Goal: Transaction & Acquisition: Purchase product/service

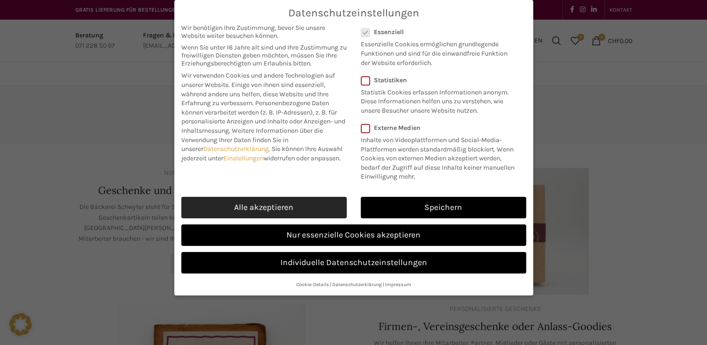
click at [275, 208] on link "Alle akzeptieren" at bounding box center [263, 207] width 165 height 21
checkbox input "true"
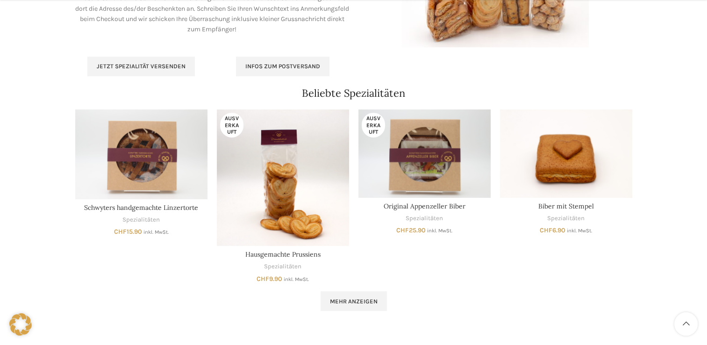
scroll to position [539, 0]
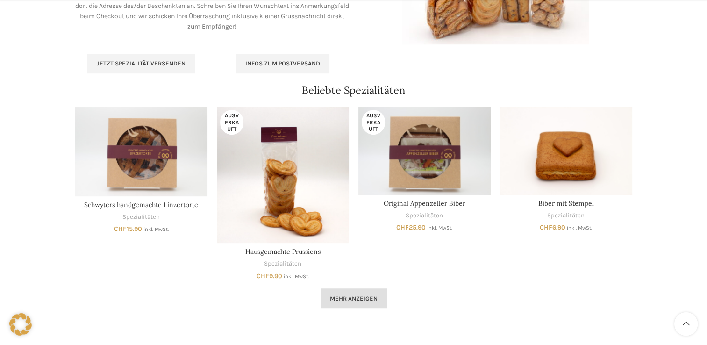
click at [364, 293] on link "Mehr anzeigen" at bounding box center [354, 298] width 66 height 20
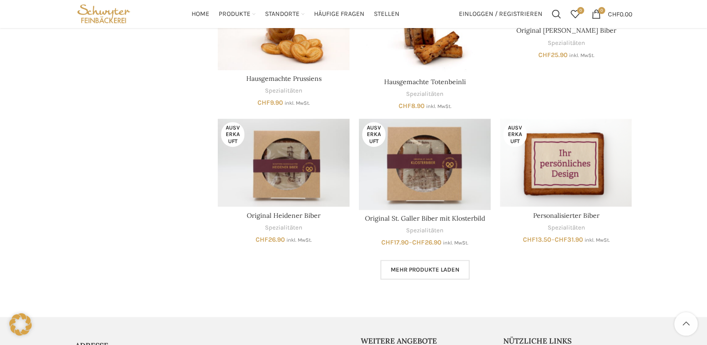
scroll to position [559, 0]
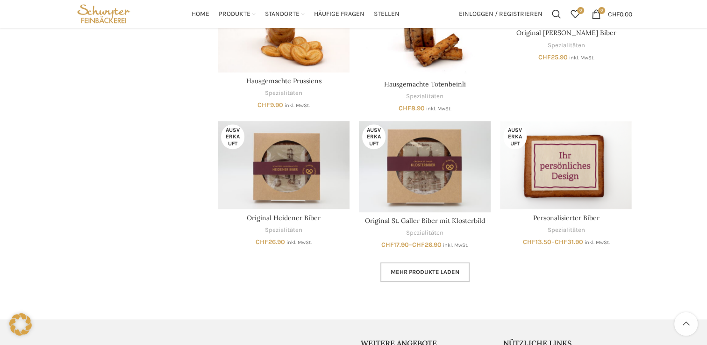
click at [407, 272] on span "Mehr Produkte laden" at bounding box center [425, 271] width 69 height 7
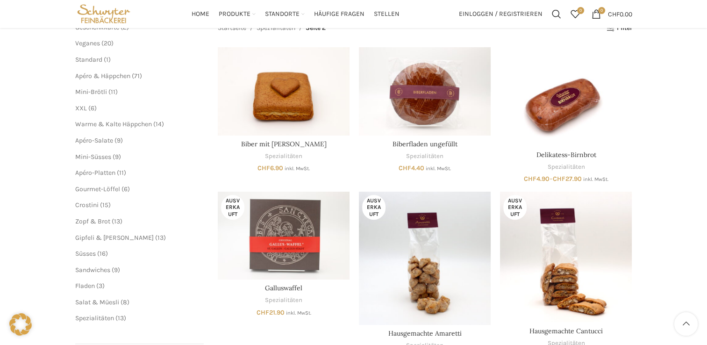
scroll to position [45, 0]
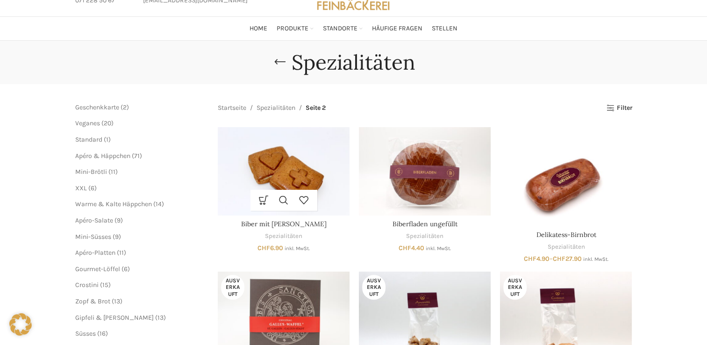
click at [277, 169] on img "Biber mit Stempel" at bounding box center [284, 171] width 132 height 88
